Goal: Task Accomplishment & Management: Manage account settings

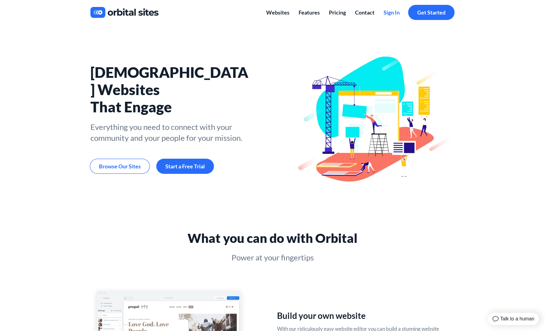
click at [389, 8] on link "Sign In" at bounding box center [391, 12] width 25 height 15
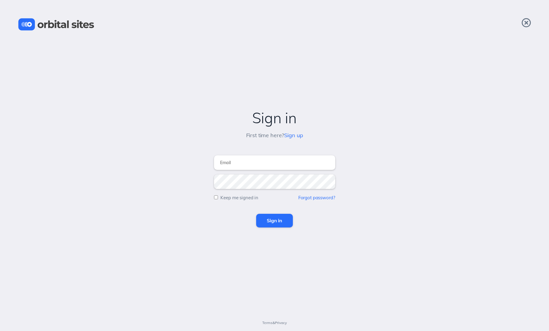
type input "[EMAIL_ADDRESS][DOMAIN_NAME]"
click at [266, 218] on input "Sign in" at bounding box center [274, 220] width 37 height 13
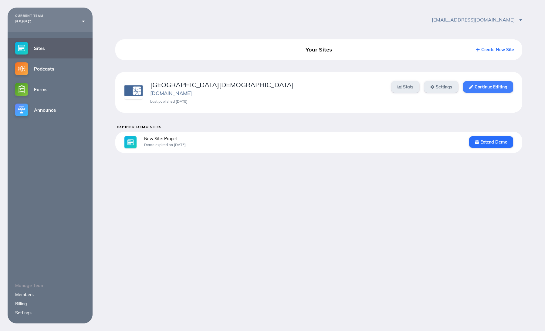
click at [491, 87] on link "Continue Editing" at bounding box center [488, 87] width 50 height 12
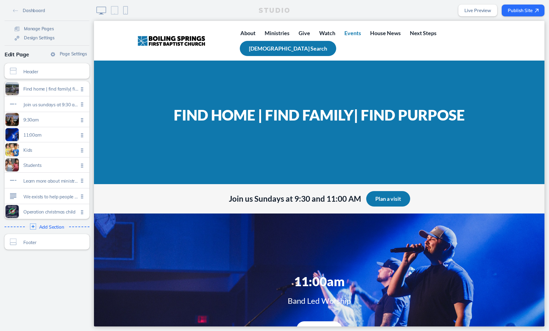
click at [354, 31] on span "Events" at bounding box center [352, 33] width 17 height 7
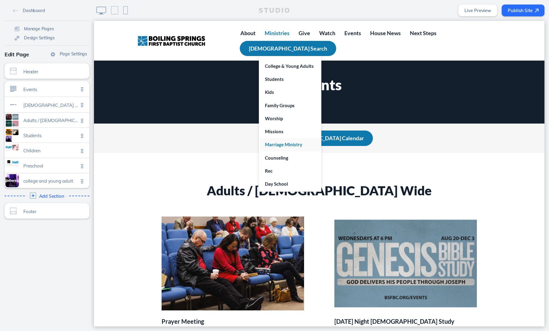
scroll to position [29, 0]
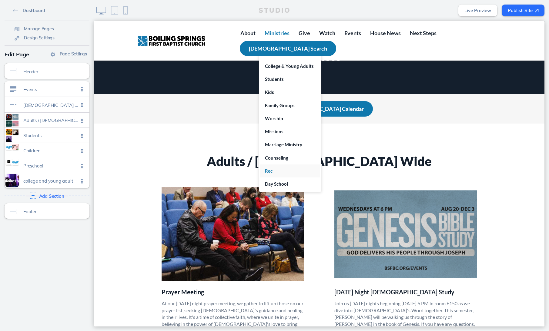
click at [273, 170] on span "Rec" at bounding box center [269, 170] width 8 height 5
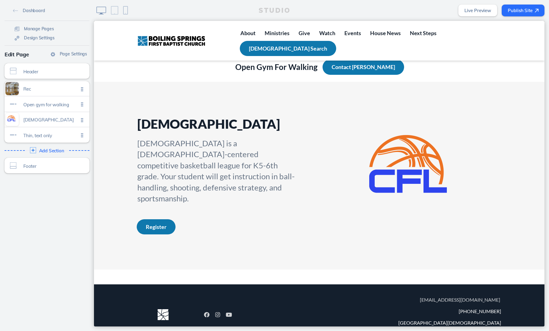
scroll to position [124, 0]
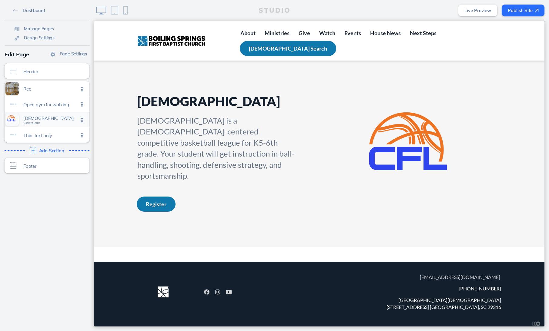
click at [49, 122] on span "[DEMOGRAPHIC_DATA] fellowship league Click to edit" at bounding box center [50, 119] width 55 height 5
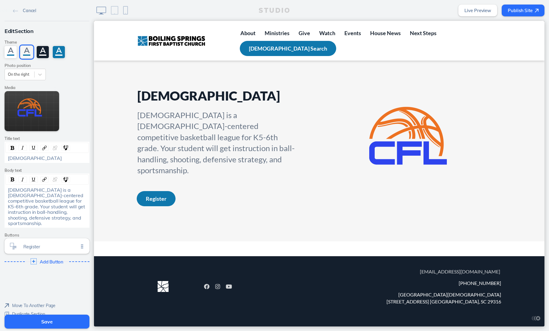
scroll to position [131, 0]
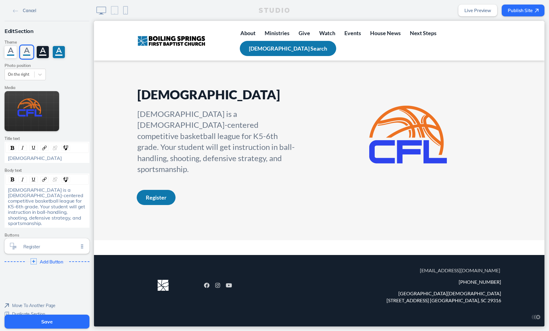
click at [15, 8] on link "Cancel" at bounding box center [25, 10] width 28 height 9
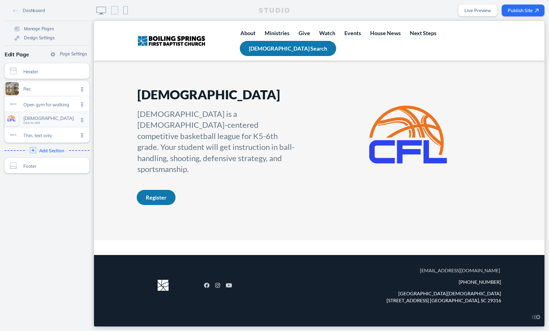
click at [35, 118] on span "[DEMOGRAPHIC_DATA]" at bounding box center [50, 118] width 55 height 5
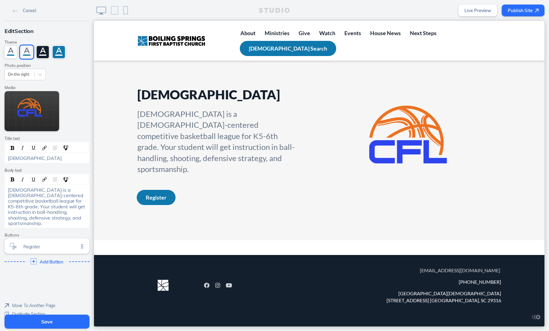
scroll to position [9, 0]
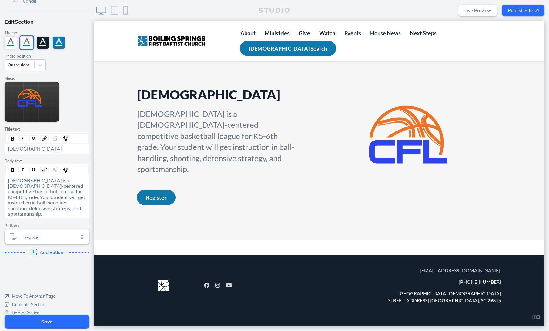
click at [18, 310] on span "Delete Section" at bounding box center [26, 312] width 28 height 5
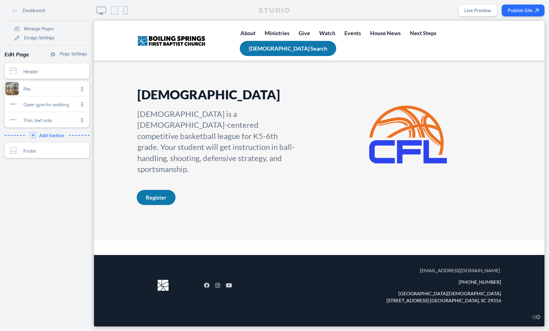
scroll to position [0, 0]
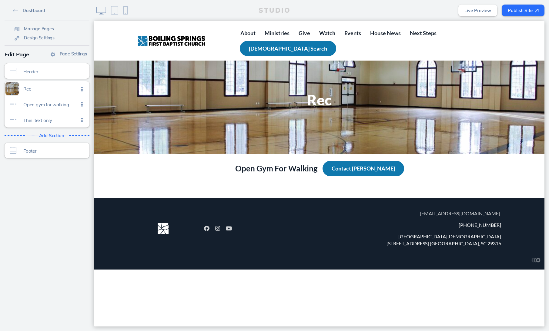
click at [525, 7] on button "Publish Site" at bounding box center [523, 11] width 43 height 12
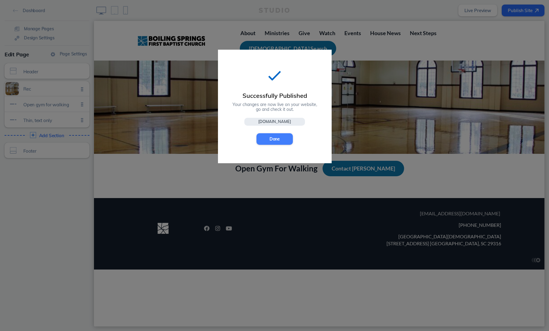
click at [263, 138] on button "Done" at bounding box center [275, 139] width 36 height 12
